Goal: Check status

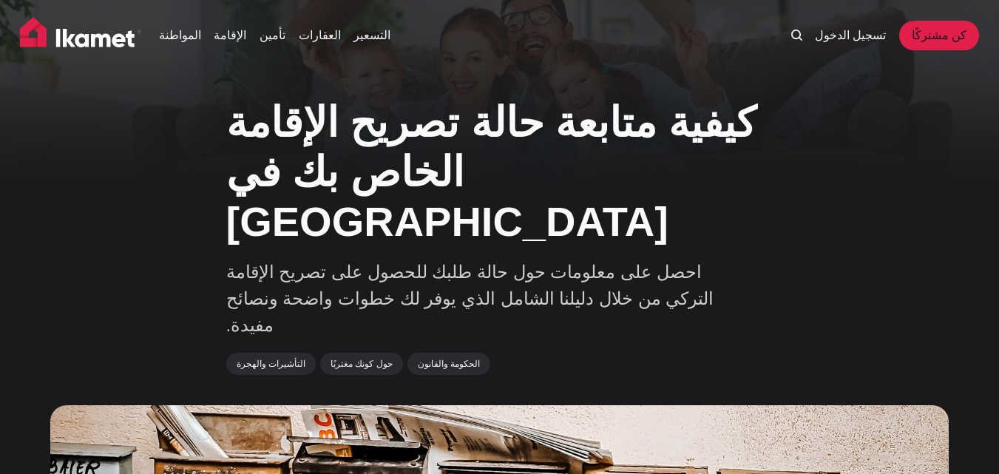
click at [206, 10] on div "المواطنة الإقامة تأمين العقارات التسعير تسجيل الدخول كن مشتركًا" at bounding box center [499, 39] width 999 height 78
